Goal: Find specific page/section: Find specific page/section

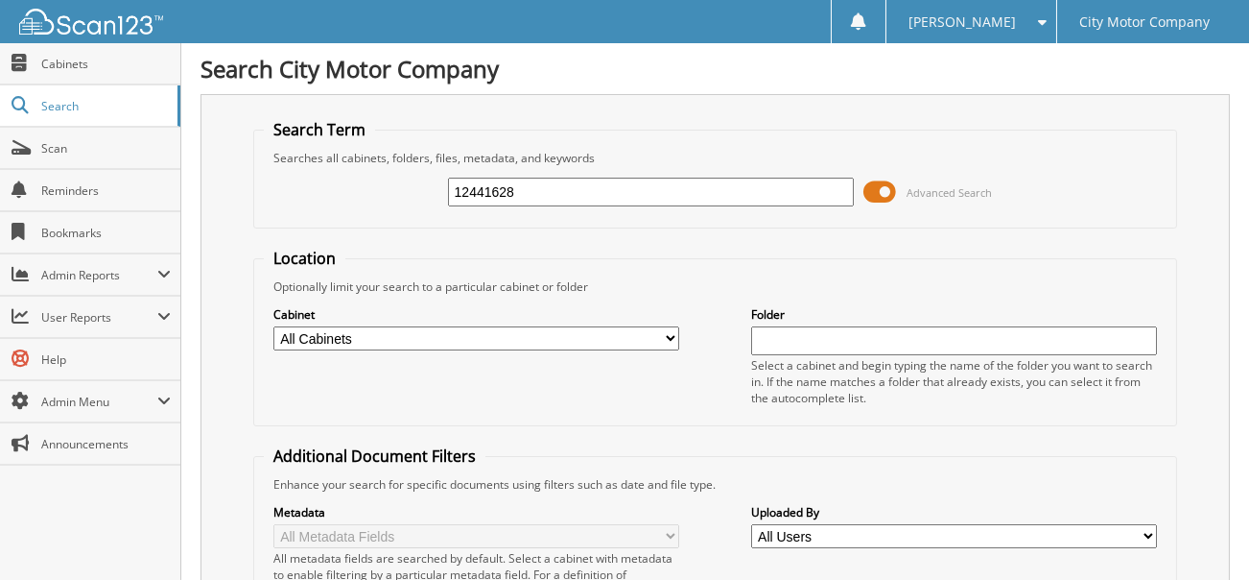
click at [543, 194] on input "12441628" at bounding box center [651, 192] width 407 height 29
click at [542, 193] on input "12441628" at bounding box center [651, 192] width 407 height 29
click at [542, 192] on input "12441628" at bounding box center [651, 192] width 407 height 29
type input "12225255"
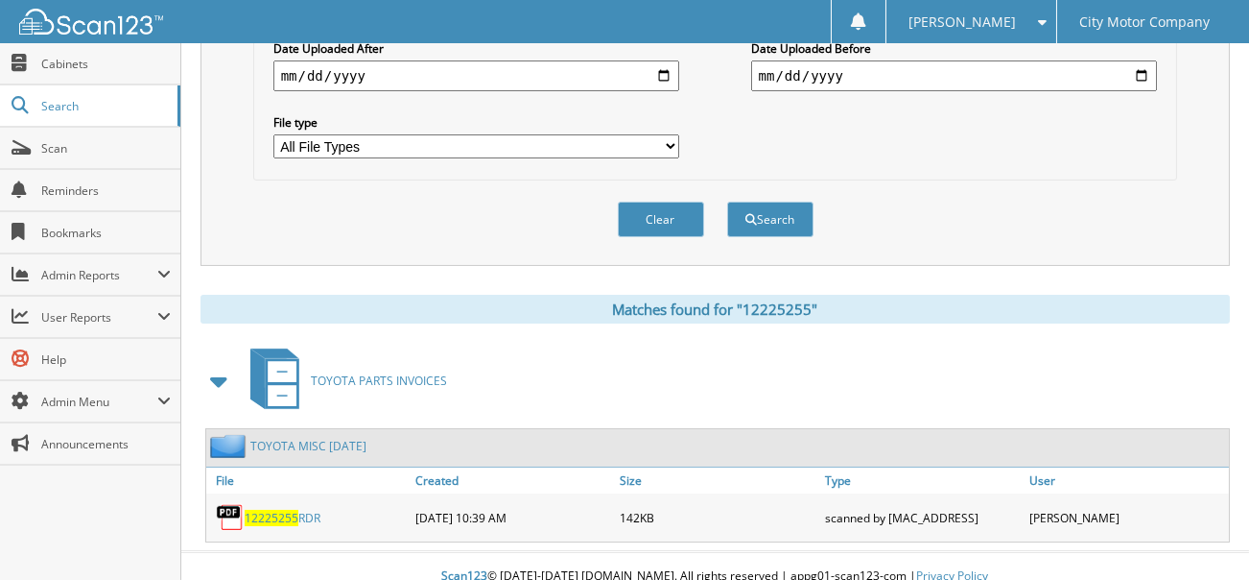
scroll to position [581, 0]
click at [266, 509] on span "12225255" at bounding box center [272, 517] width 54 height 16
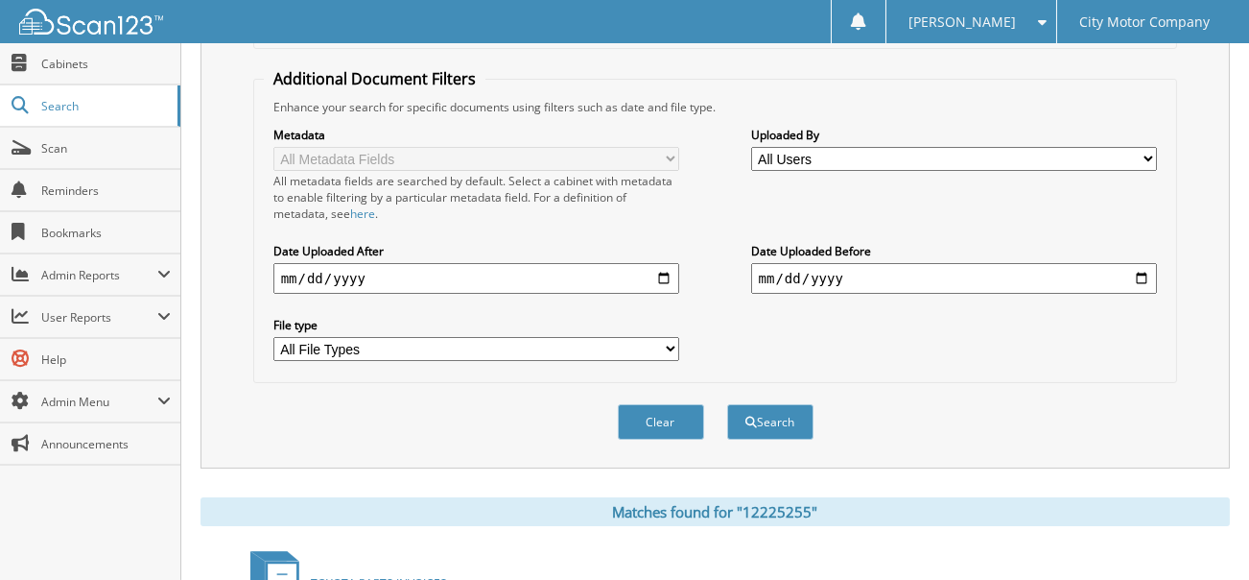
scroll to position [101, 0]
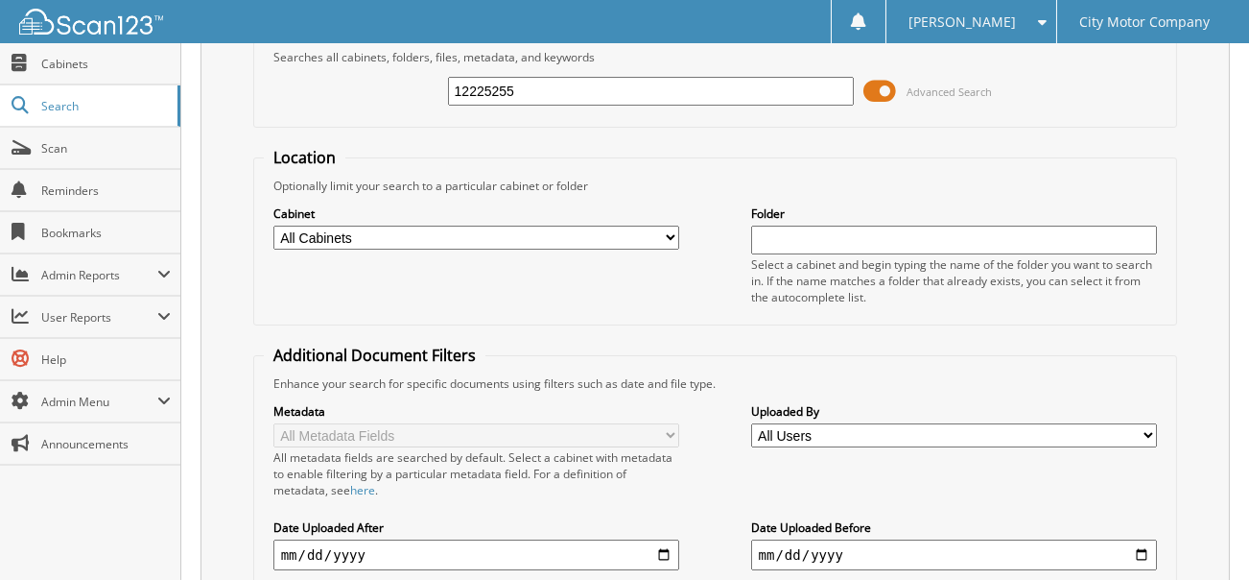
click at [571, 88] on input "12225255" at bounding box center [651, 91] width 407 height 29
type input "12214556"
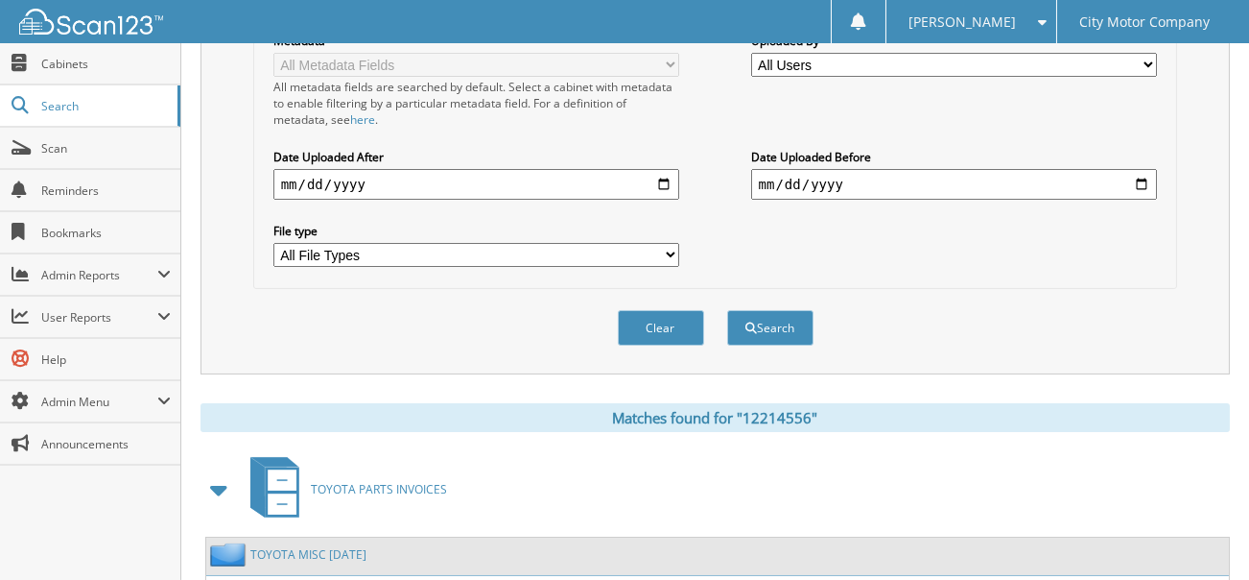
scroll to position [576, 0]
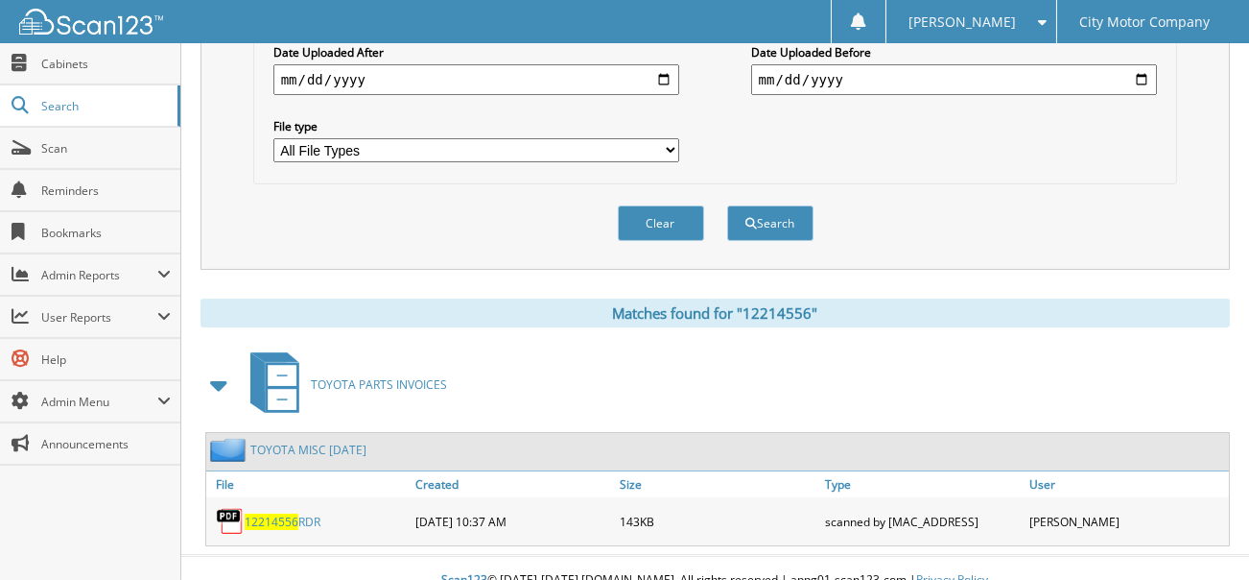
click at [300, 513] on link "12214556 RDR" at bounding box center [283, 521] width 76 height 16
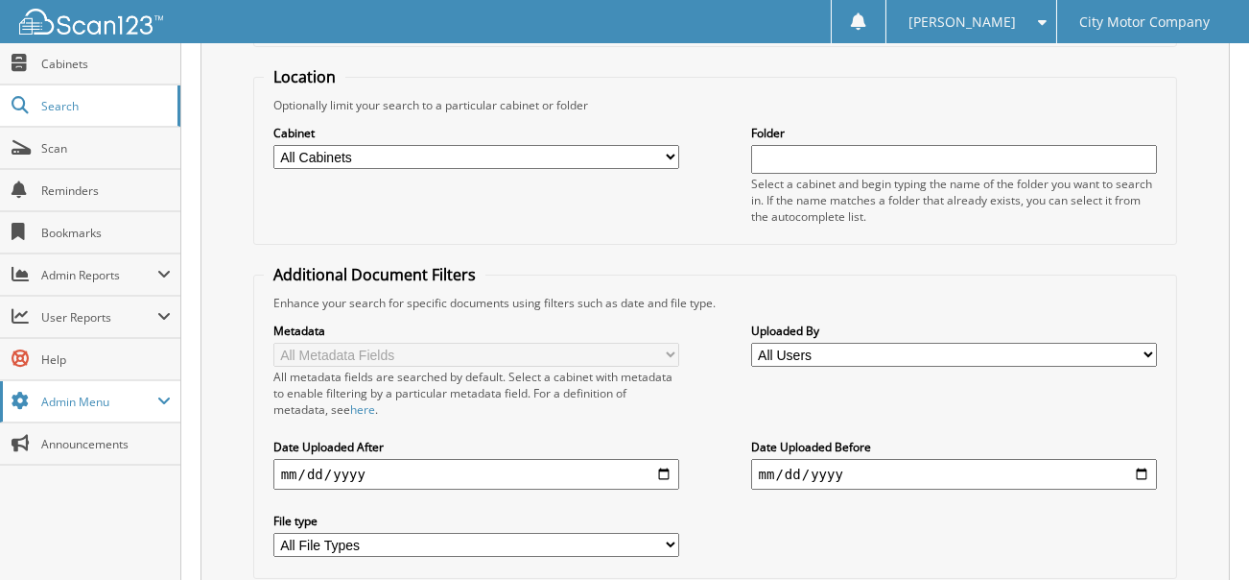
scroll to position [0, 0]
